Goal: Transaction & Acquisition: Book appointment/travel/reservation

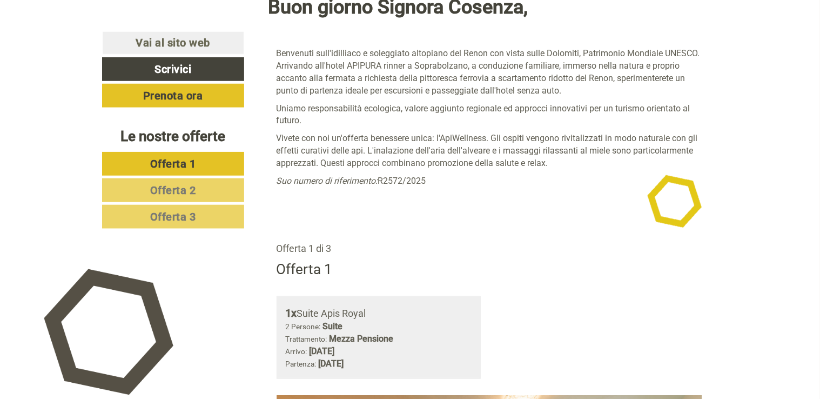
scroll to position [486, 0]
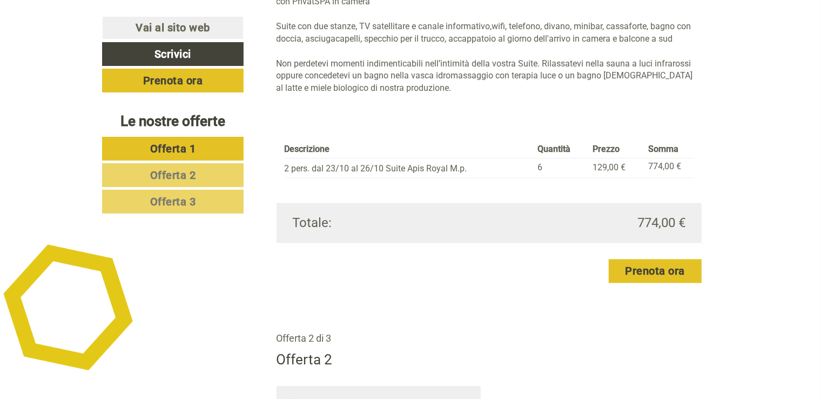
click at [201, 202] on link "Offerta 3" at bounding box center [172, 202] width 141 height 24
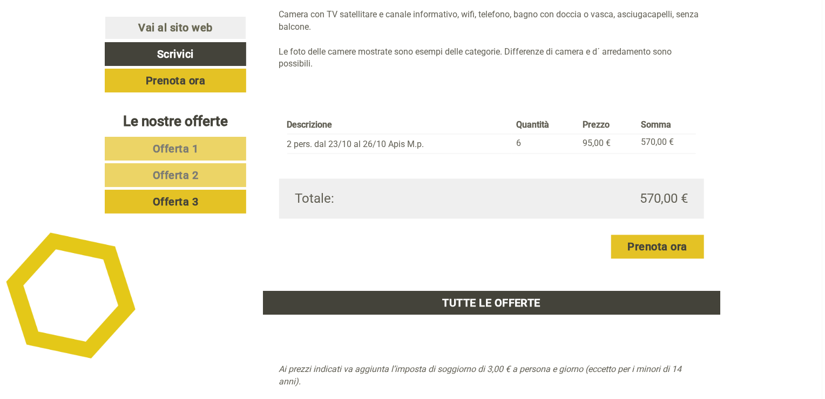
scroll to position [1097, 0]
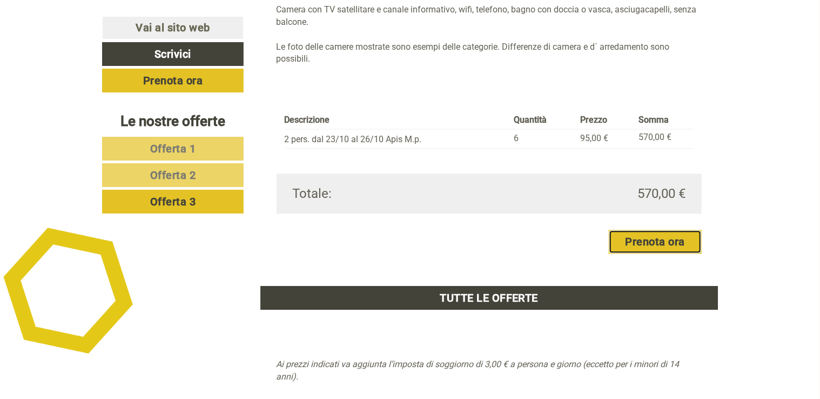
click at [650, 239] on link "Prenota ora" at bounding box center [655, 242] width 93 height 24
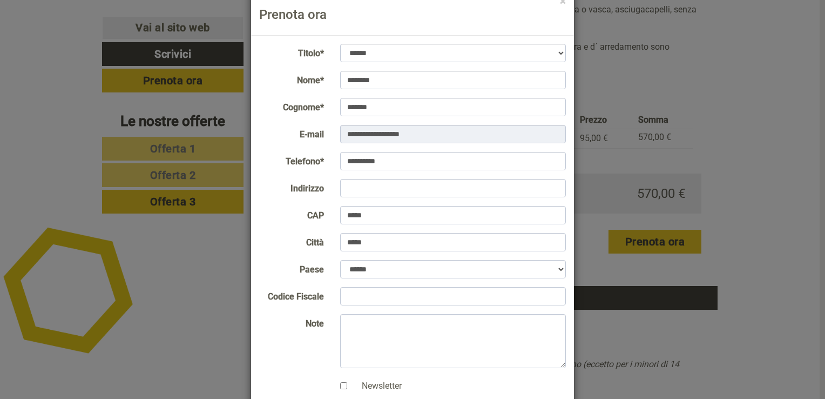
scroll to position [122, 0]
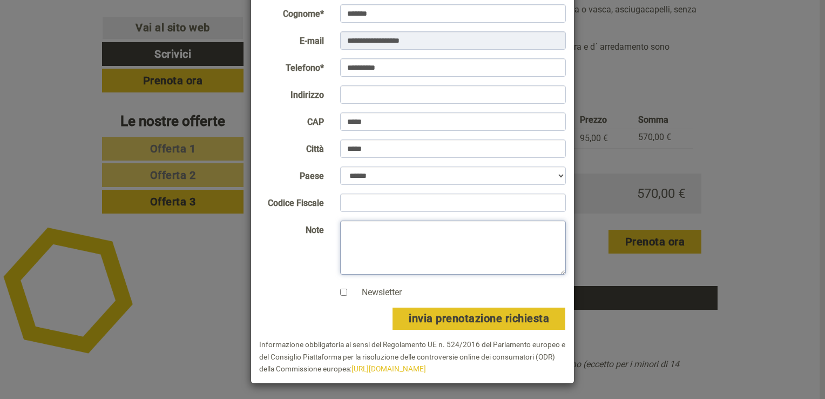
click at [145, 267] on div "**********" at bounding box center [412, 199] width 825 height 399
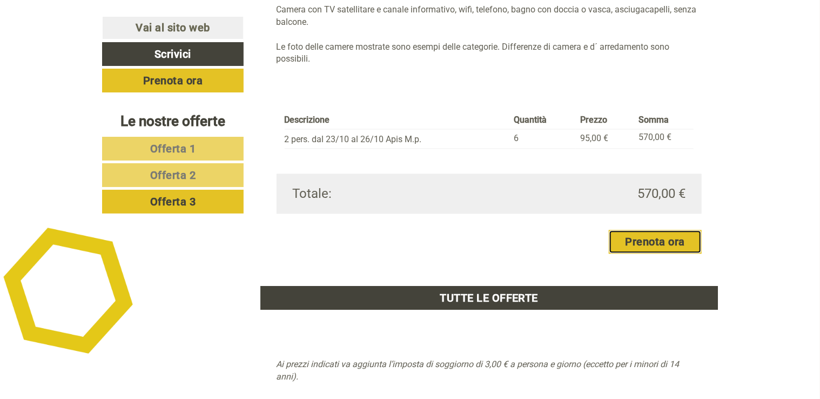
click at [648, 245] on link "Prenota ora" at bounding box center [655, 242] width 93 height 24
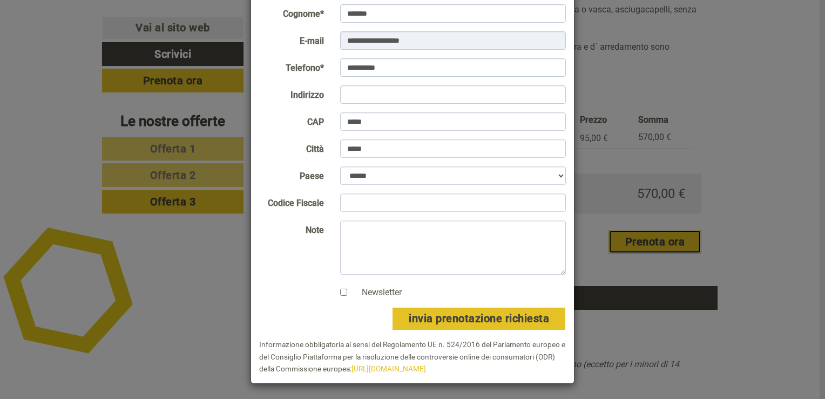
scroll to position [0, 0]
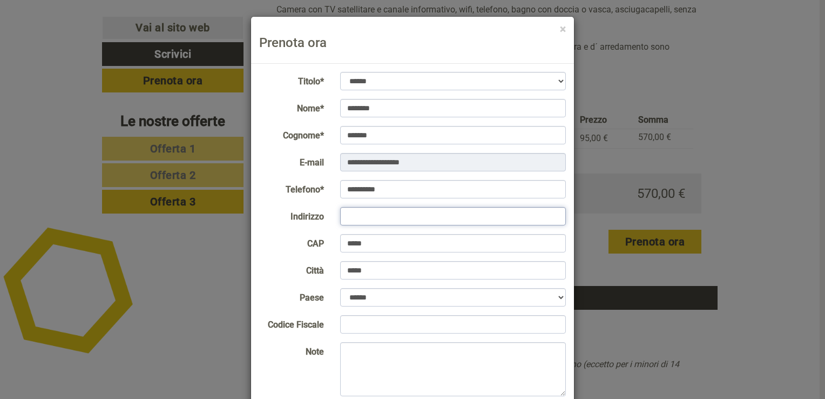
click at [435, 223] on input "Indirizzo" at bounding box center [453, 216] width 226 height 18
type input "**********"
click at [401, 327] on input "Codice Fiscale" at bounding box center [453, 324] width 226 height 18
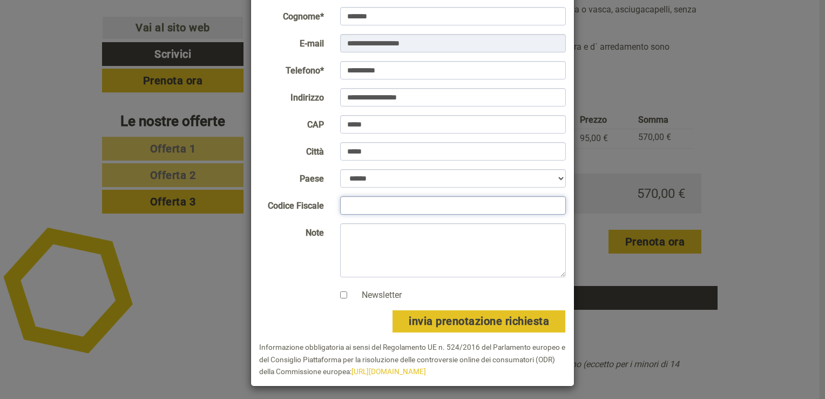
scroll to position [122, 0]
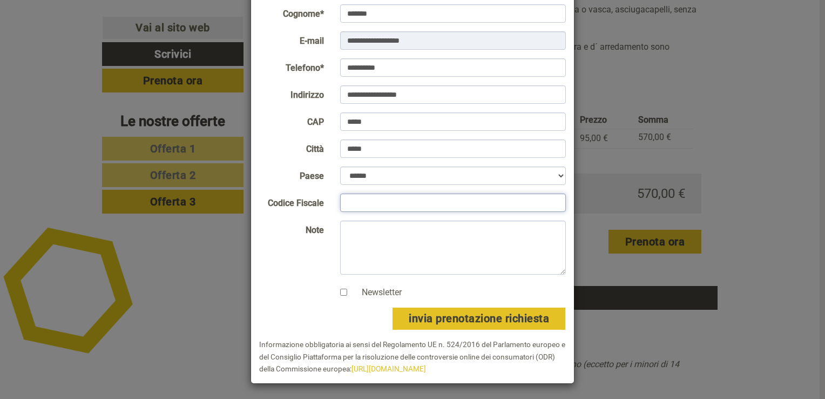
type input "*"
type input "**********"
click at [374, 233] on textarea "Note" at bounding box center [453, 247] width 226 height 54
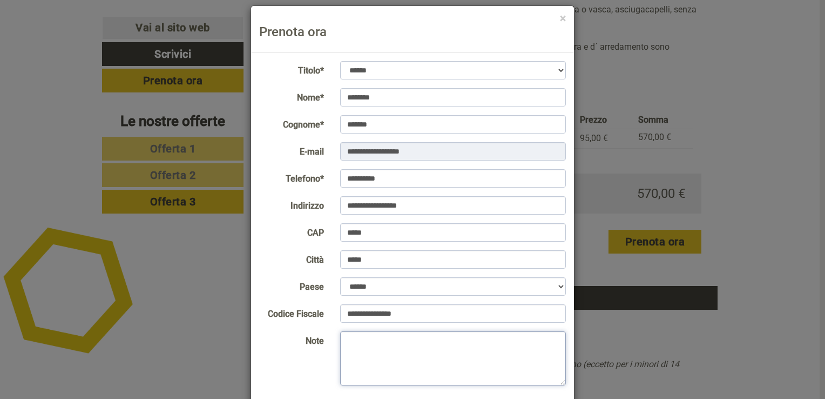
scroll to position [0, 0]
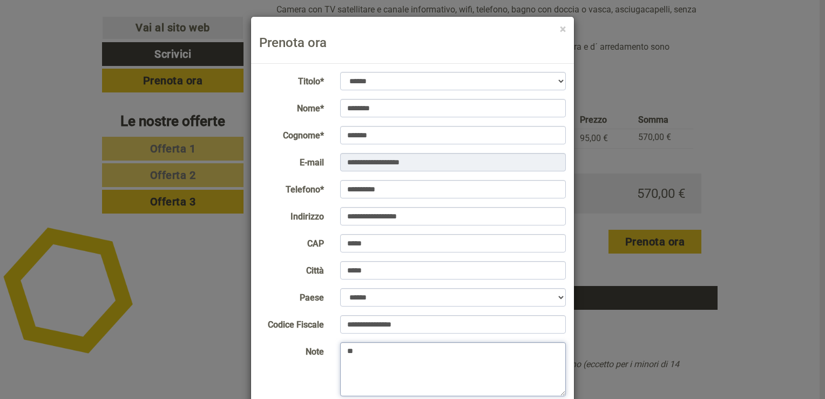
type textarea "*"
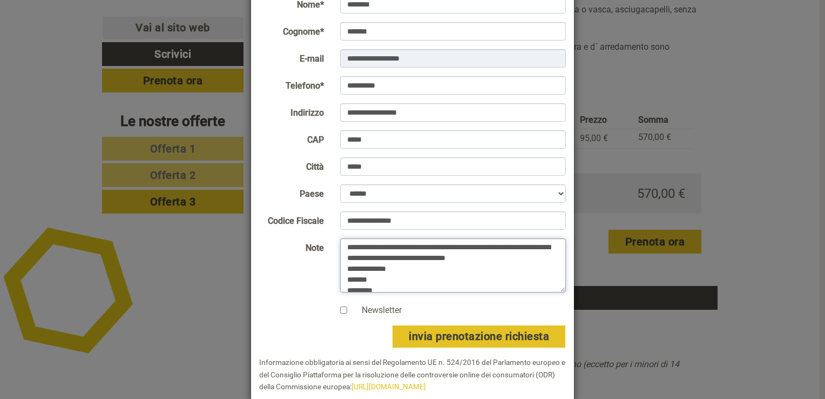
scroll to position [122, 0]
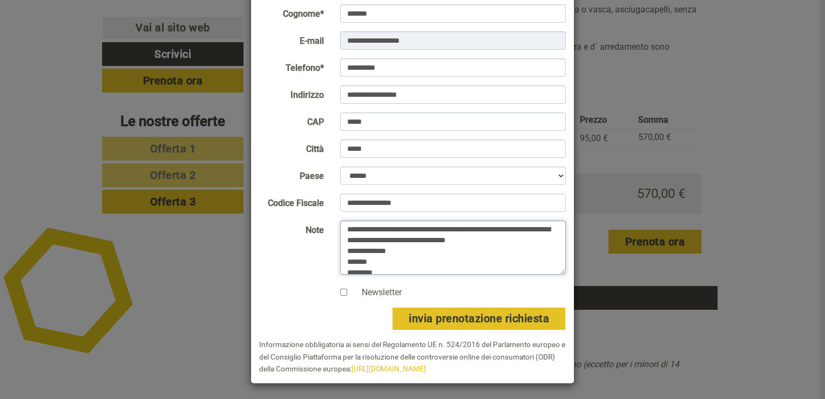
type textarea "**********"
click at [504, 314] on button "invia prenotazione richiesta" at bounding box center [479, 318] width 174 height 23
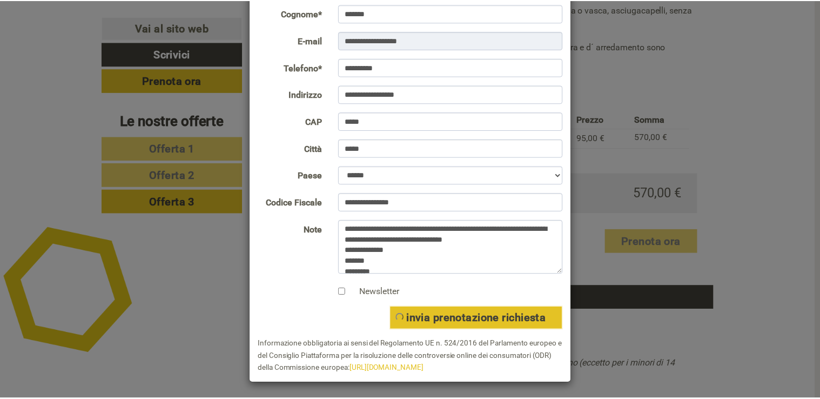
scroll to position [0, 0]
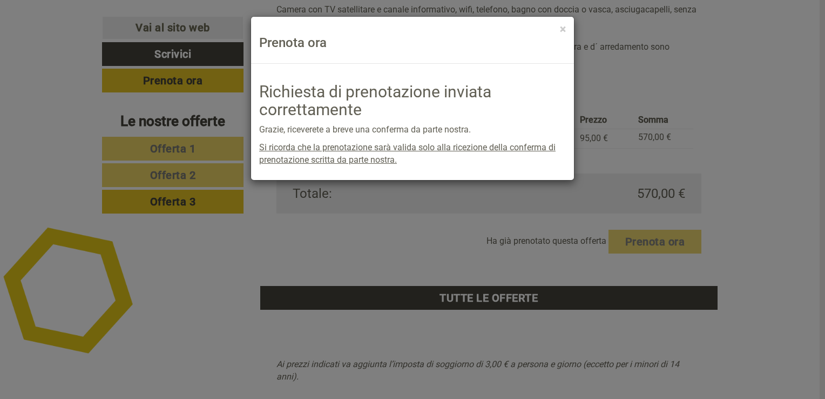
click at [572, 33] on div "× Prenota ora" at bounding box center [412, 40] width 323 height 47
click at [569, 31] on div "× Prenota ora" at bounding box center [412, 40] width 323 height 47
click at [564, 26] on button "×" at bounding box center [563, 29] width 6 height 11
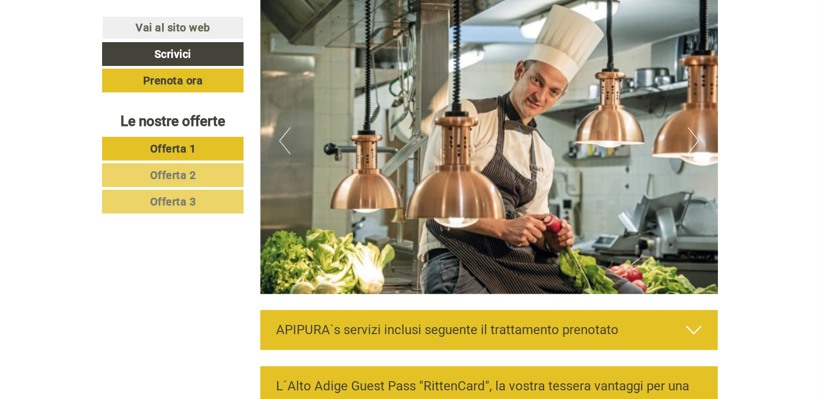
scroll to position [3024, 0]
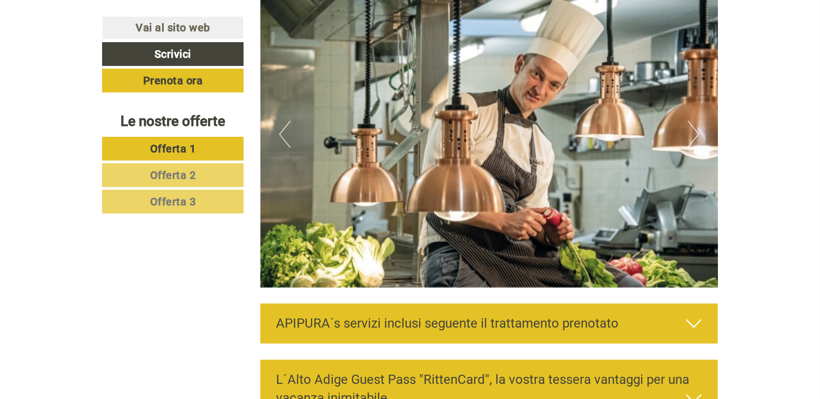
click at [696, 323] on icon at bounding box center [694, 323] width 16 height 18
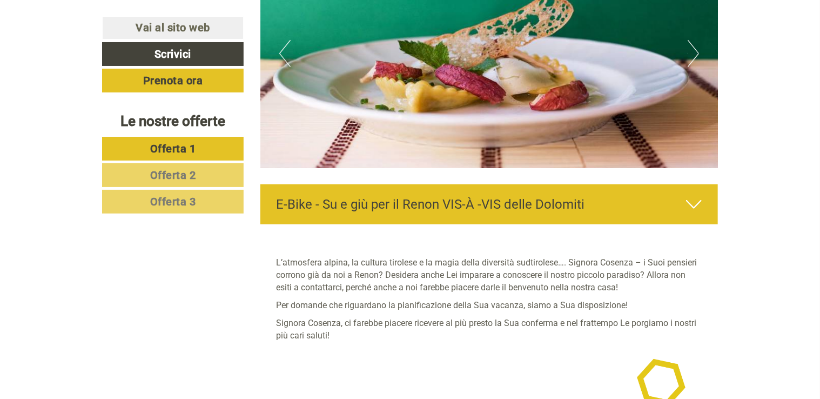
scroll to position [4212, 0]
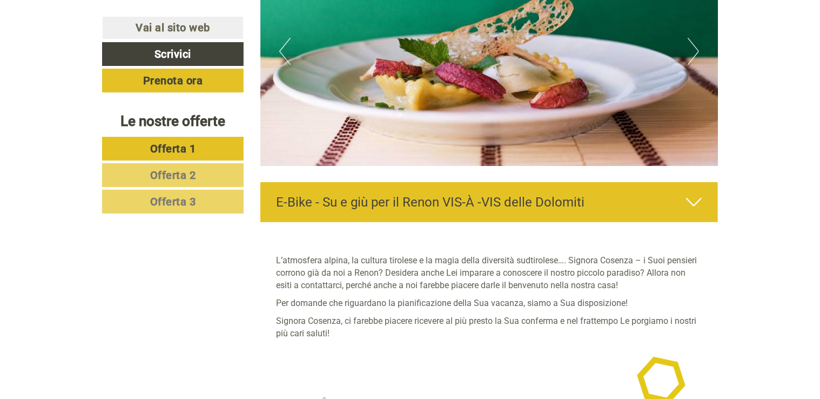
click at [691, 44] on button "Next" at bounding box center [692, 51] width 11 height 27
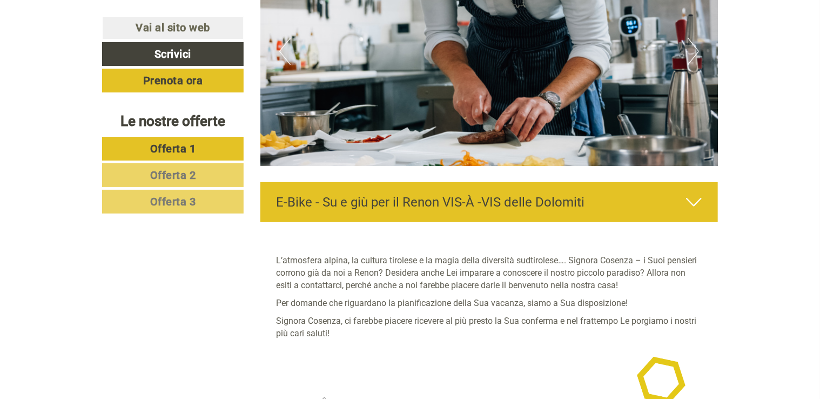
click at [691, 44] on button "Next" at bounding box center [692, 51] width 11 height 27
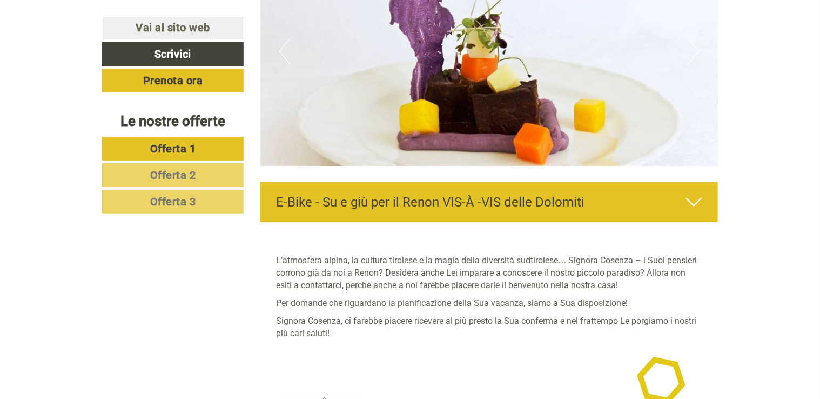
click at [691, 44] on button "Next" at bounding box center [692, 51] width 11 height 27
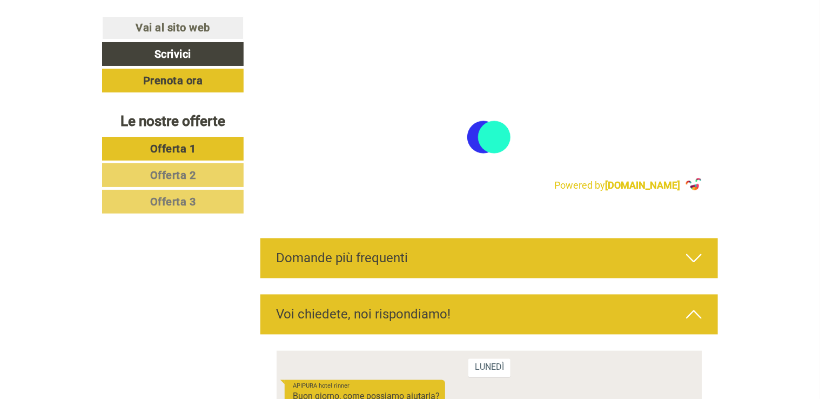
scroll to position [5130, 0]
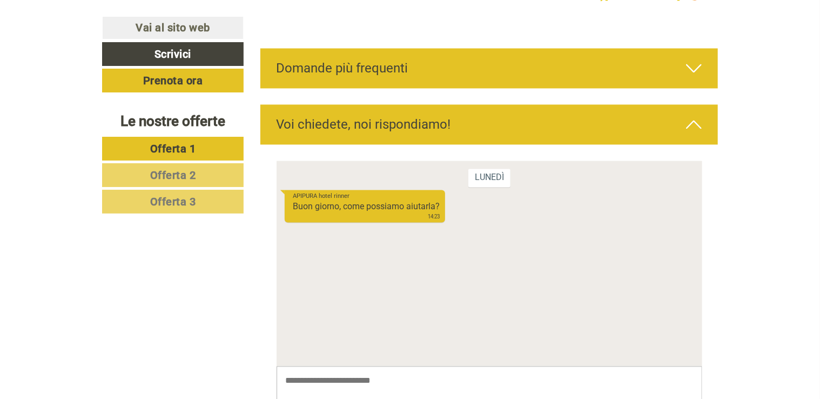
click at [693, 72] on icon at bounding box center [694, 68] width 16 height 18
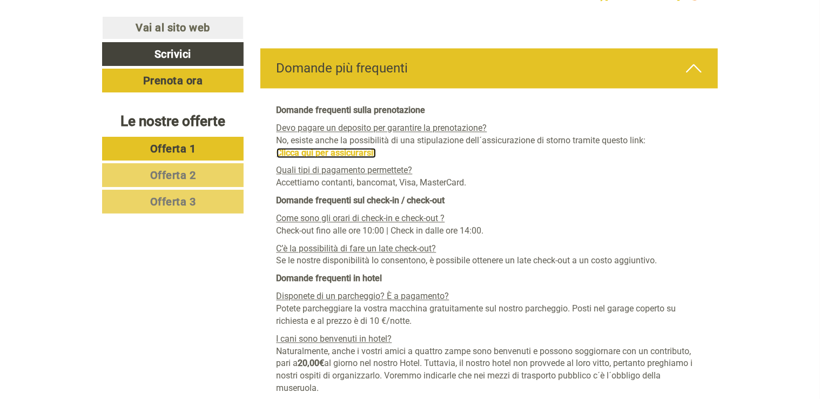
click at [321, 149] on link "Clicca quì per assicurarsi!" at bounding box center [325, 152] width 99 height 10
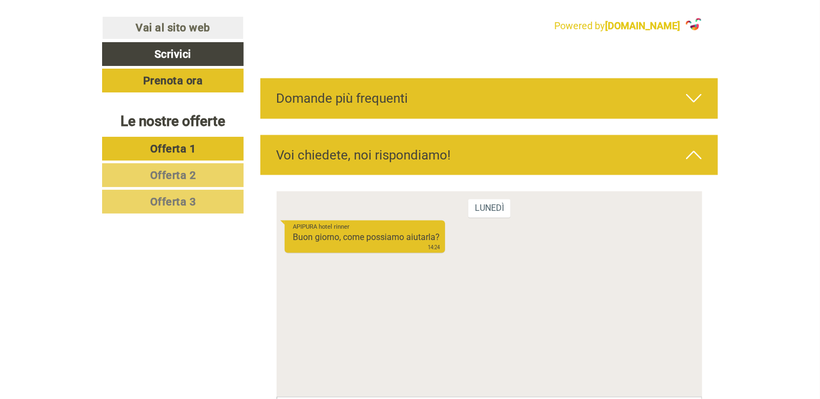
scroll to position [4914, 0]
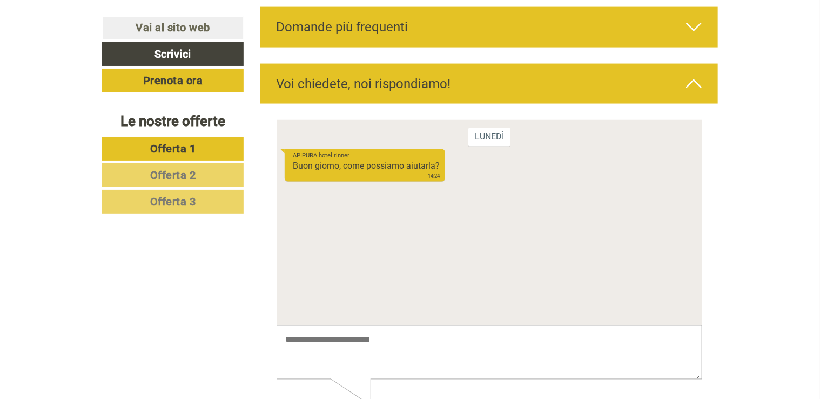
click at [698, 29] on icon at bounding box center [694, 27] width 16 height 18
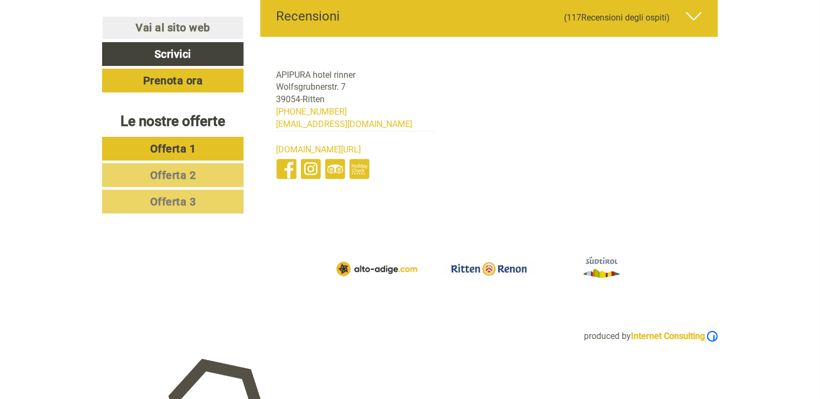
scroll to position [5832, 0]
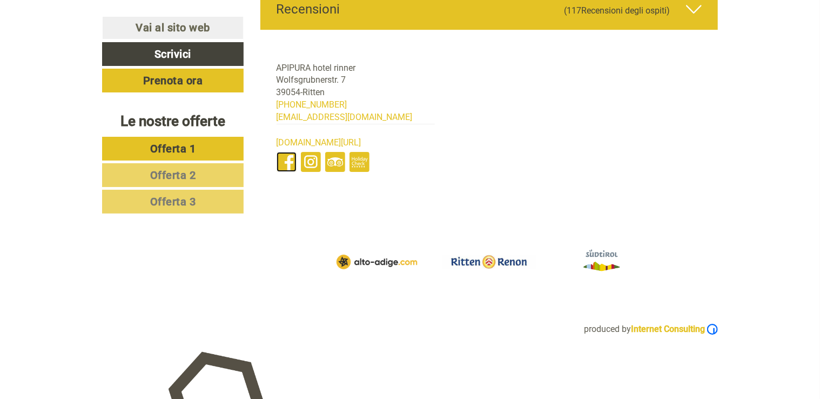
click at [280, 156] on link at bounding box center [286, 162] width 20 height 20
